Goal: Transaction & Acquisition: Purchase product/service

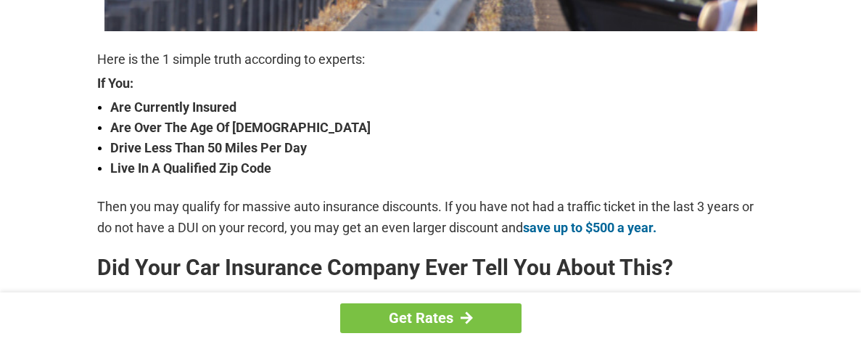
scroll to position [508, 0]
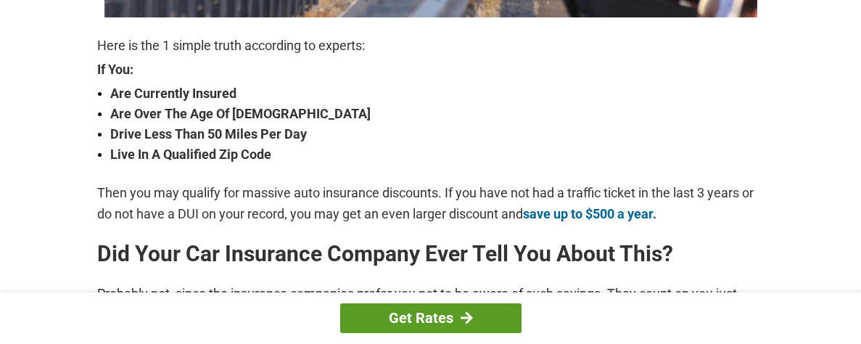
click at [409, 312] on link "Get Rates" at bounding box center [430, 318] width 181 height 30
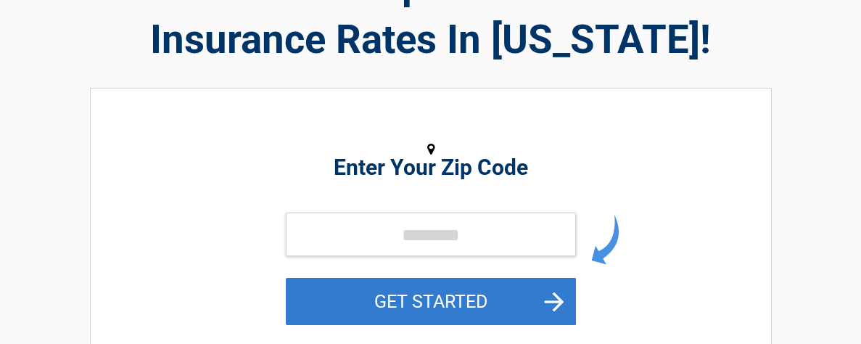
scroll to position [145, 0]
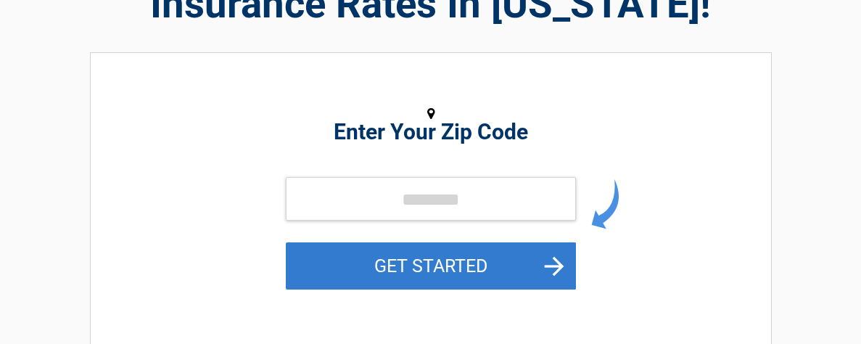
click at [475, 277] on button "GET STARTED" at bounding box center [431, 265] width 290 height 47
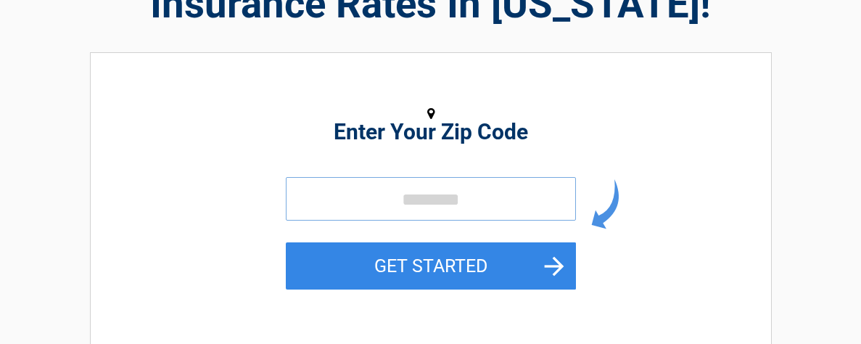
click at [405, 212] on input "tel" at bounding box center [431, 199] width 290 height 44
click at [422, 220] on input "tel" at bounding box center [431, 199] width 290 height 44
click at [425, 220] on input "tel" at bounding box center [431, 199] width 290 height 44
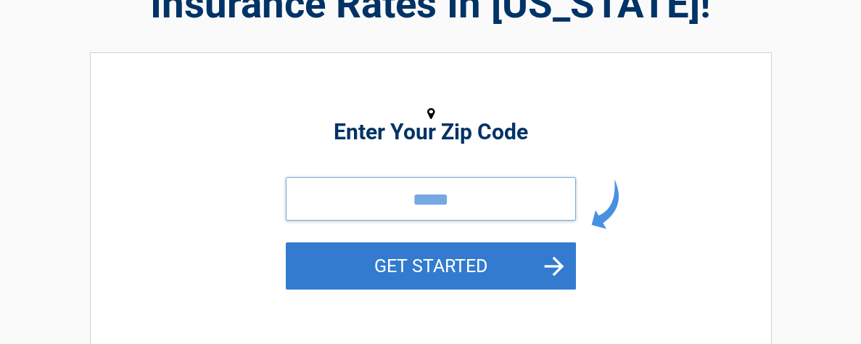
type input "*****"
click at [458, 262] on button "GET STARTED" at bounding box center [431, 265] width 290 height 47
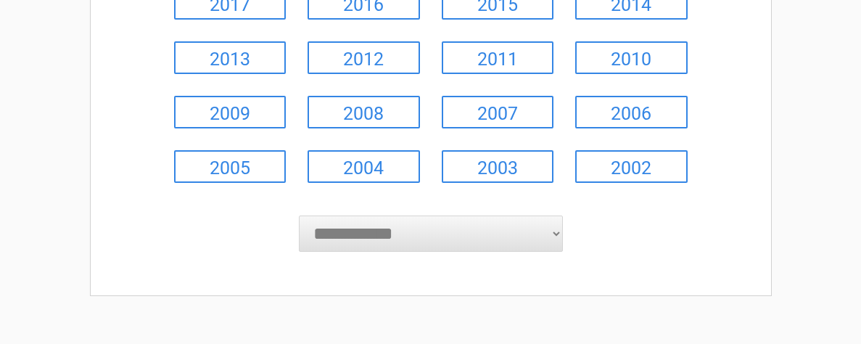
scroll to position [363, 0]
